Goal: Transaction & Acquisition: Book appointment/travel/reservation

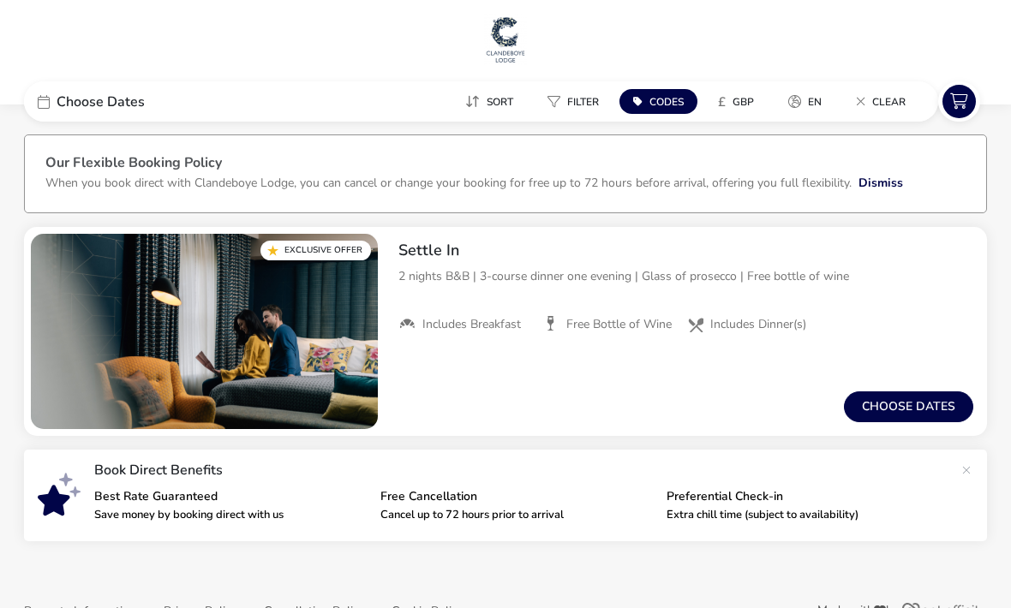
scroll to position [45, 0]
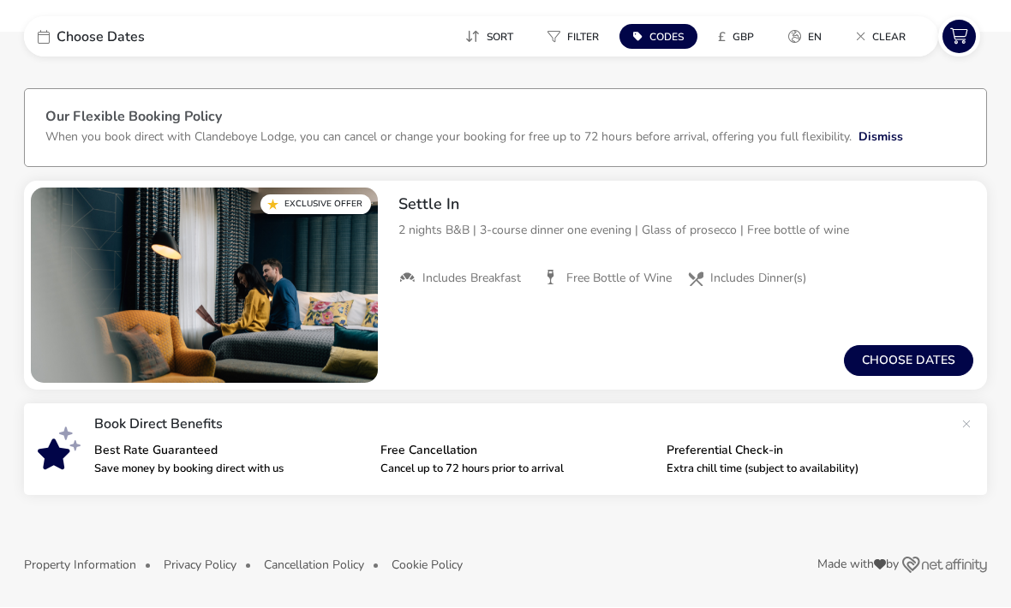
click at [882, 362] on button "Choose dates" at bounding box center [908, 361] width 129 height 31
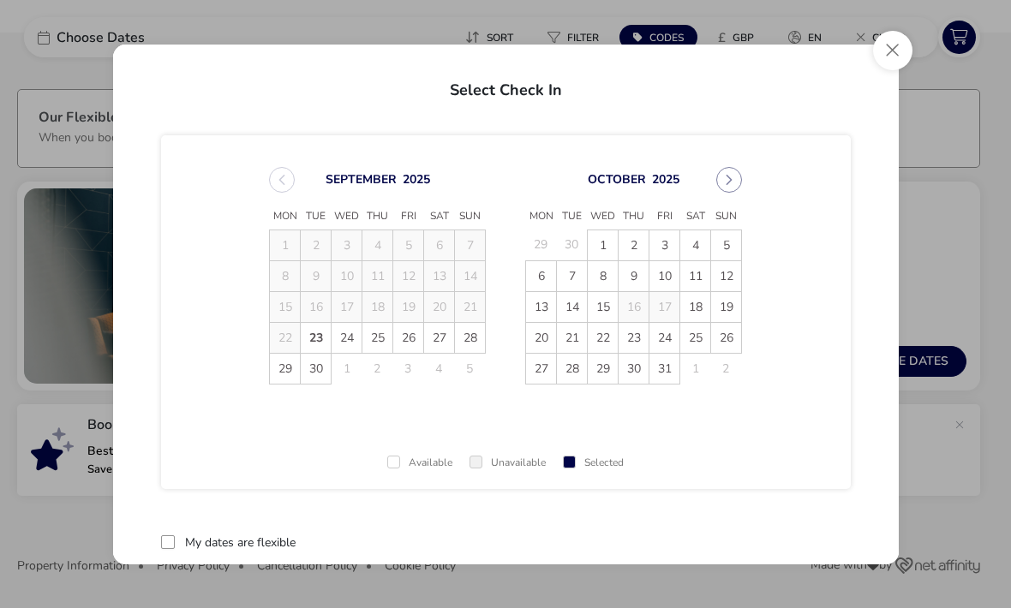
click at [732, 281] on span "12" at bounding box center [726, 276] width 30 height 30
click at [536, 307] on td "13" at bounding box center [541, 306] width 31 height 31
click at [278, 176] on div "[DATE]" at bounding box center [377, 180] width 217 height 26
click at [883, 50] on button "Close" at bounding box center [892, 50] width 39 height 39
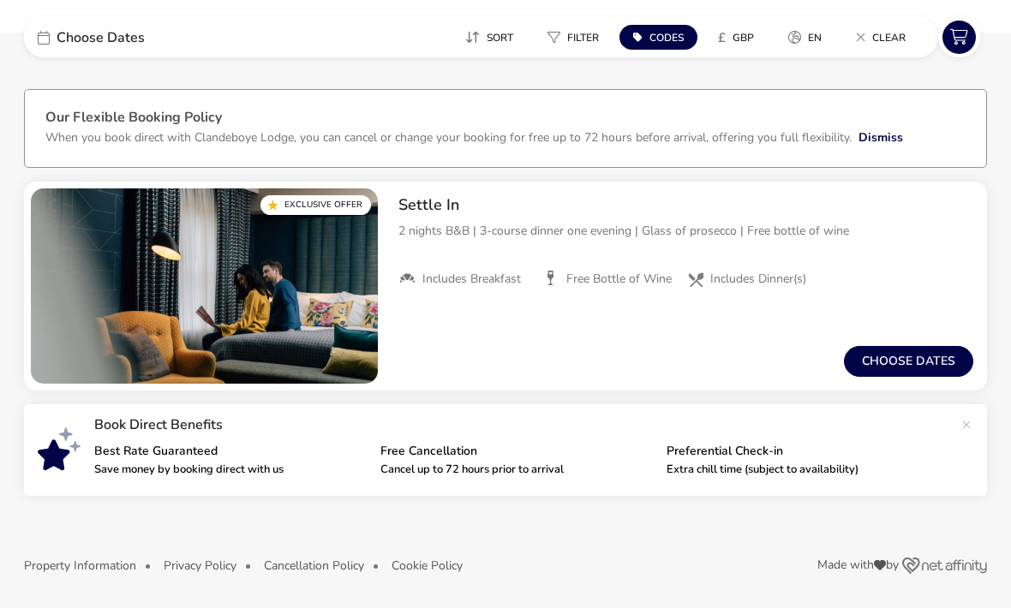
click at [925, 368] on button "Choose dates" at bounding box center [908, 361] width 129 height 31
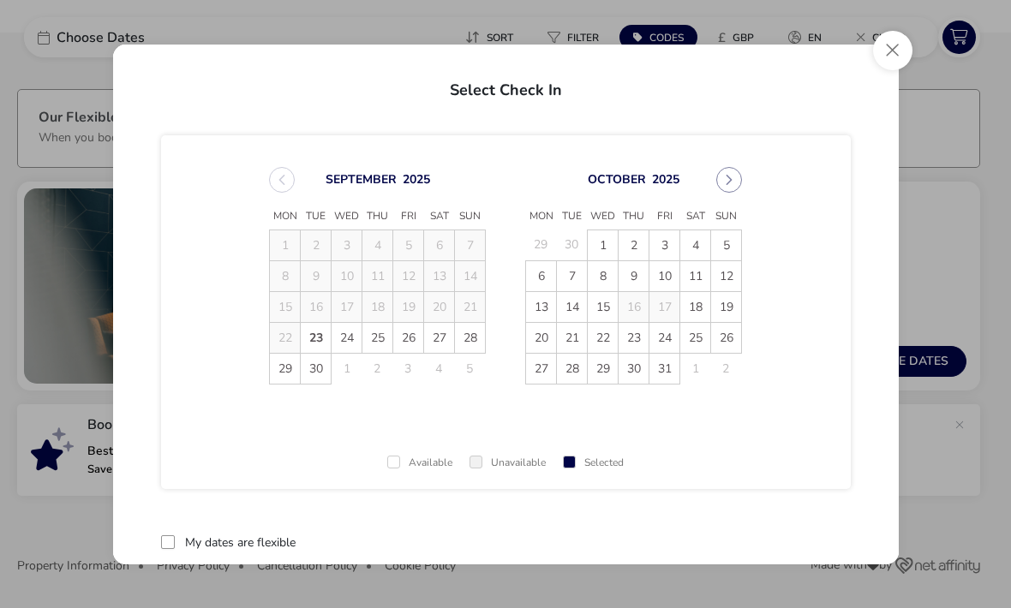
click at [467, 333] on span "28" at bounding box center [470, 338] width 30 height 30
click at [310, 365] on span "30" at bounding box center [317, 370] width 30 height 30
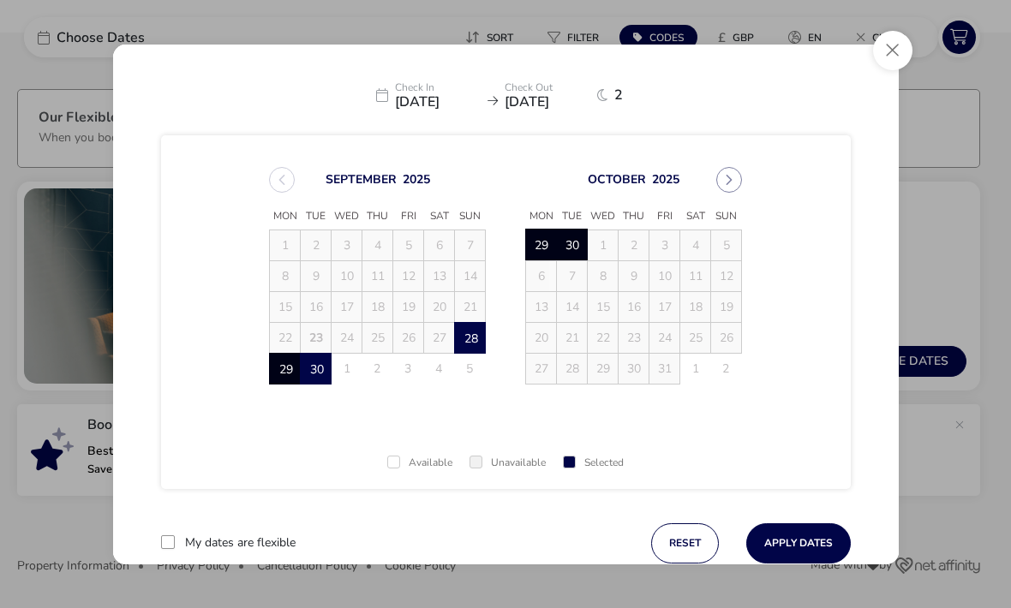
click at [808, 536] on button "Apply Dates" at bounding box center [798, 544] width 105 height 40
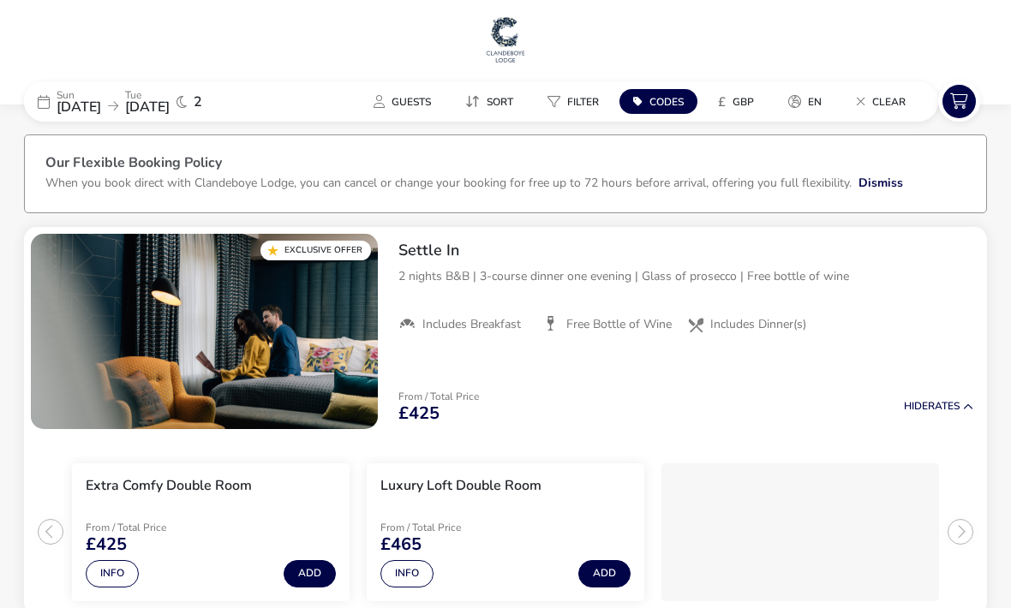
click at [167, 109] on span "[DATE]" at bounding box center [147, 107] width 45 height 19
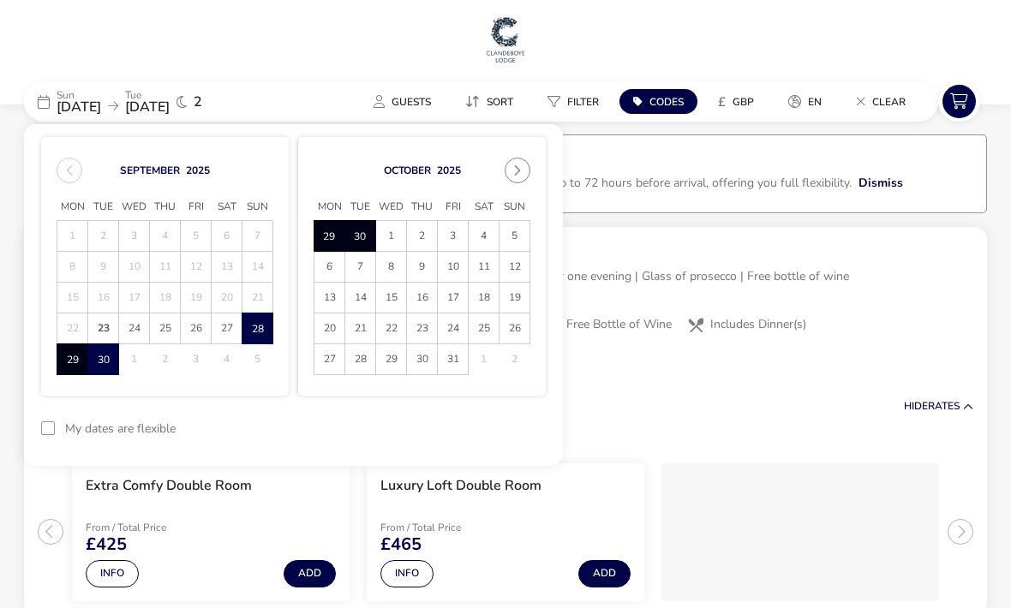
click at [514, 171] on icon "Next Month" at bounding box center [518, 171] width 12 height 12
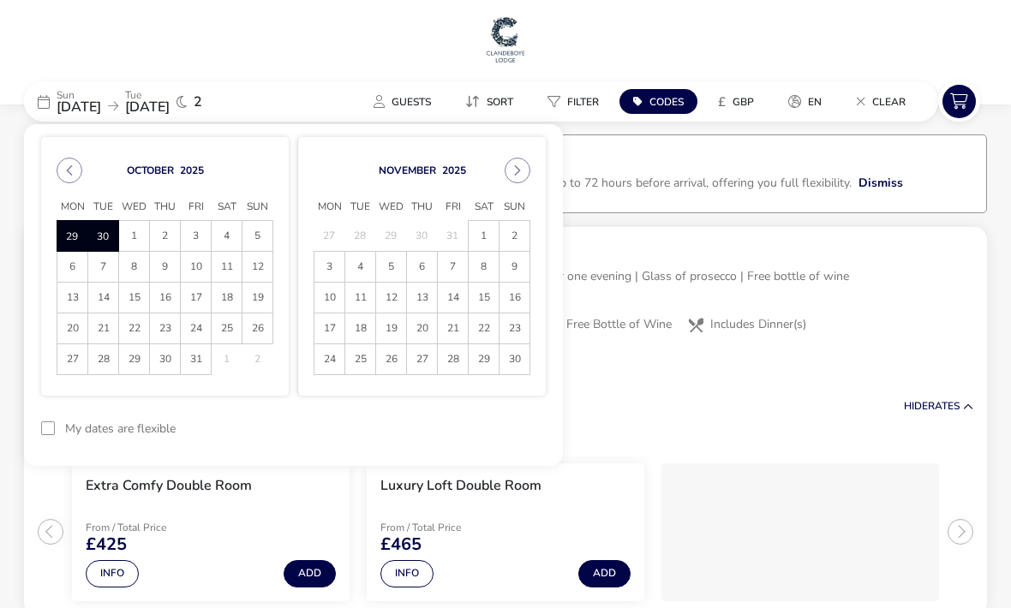
click at [518, 177] on button "Next Month" at bounding box center [518, 171] width 26 height 26
click at [324, 268] on span "8" at bounding box center [329, 267] width 30 height 30
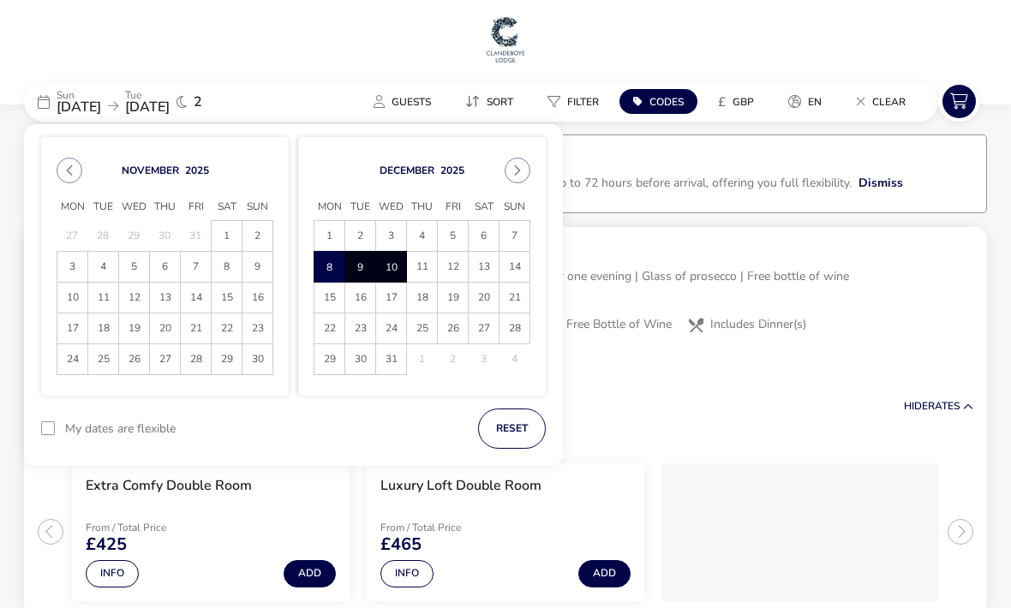
click at [387, 265] on span "10" at bounding box center [391, 268] width 28 height 30
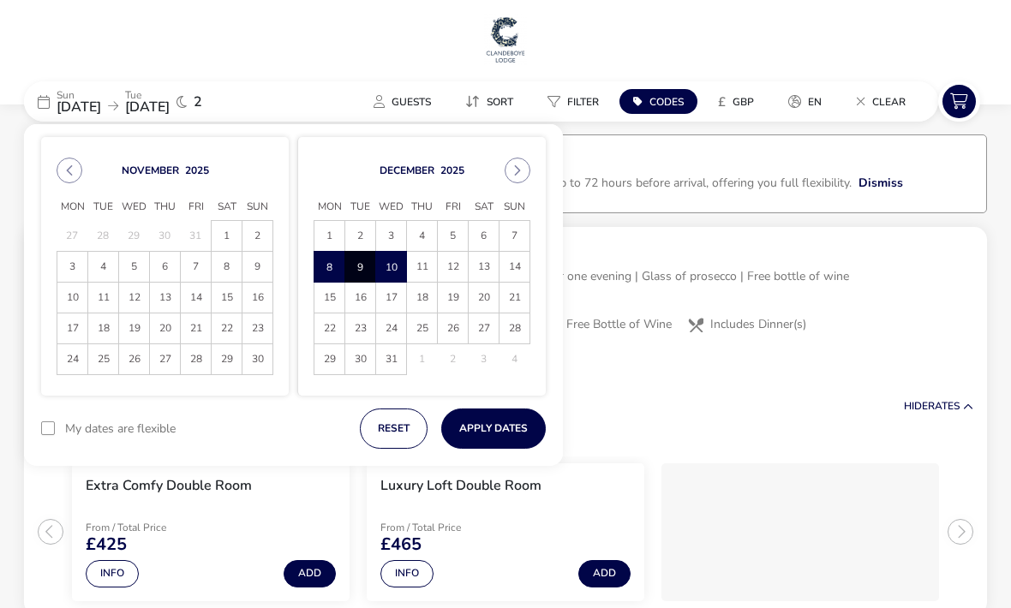
click at [492, 426] on button "Apply Dates" at bounding box center [493, 429] width 105 height 40
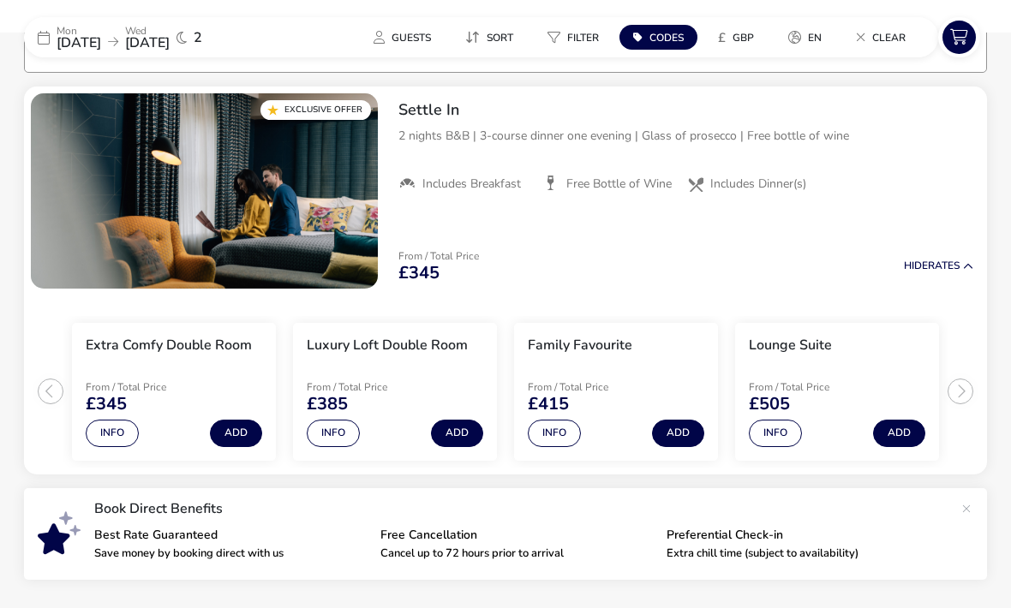
scroll to position [140, 0]
